Goal: Task Accomplishment & Management: Manage account settings

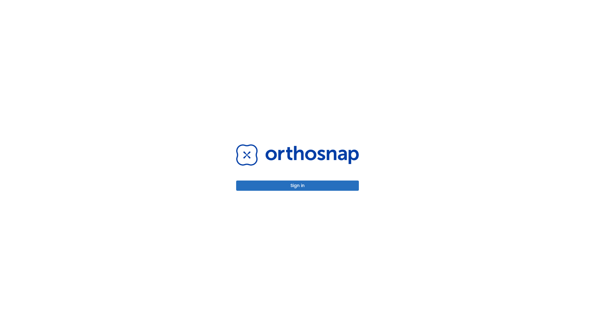
click at [298, 185] on button "Sign in" at bounding box center [297, 185] width 123 height 10
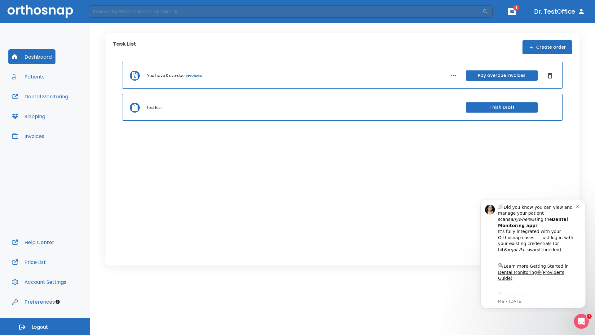
click at [45, 327] on span "Logout" at bounding box center [40, 327] width 16 height 7
